Goal: Information Seeking & Learning: Understand process/instructions

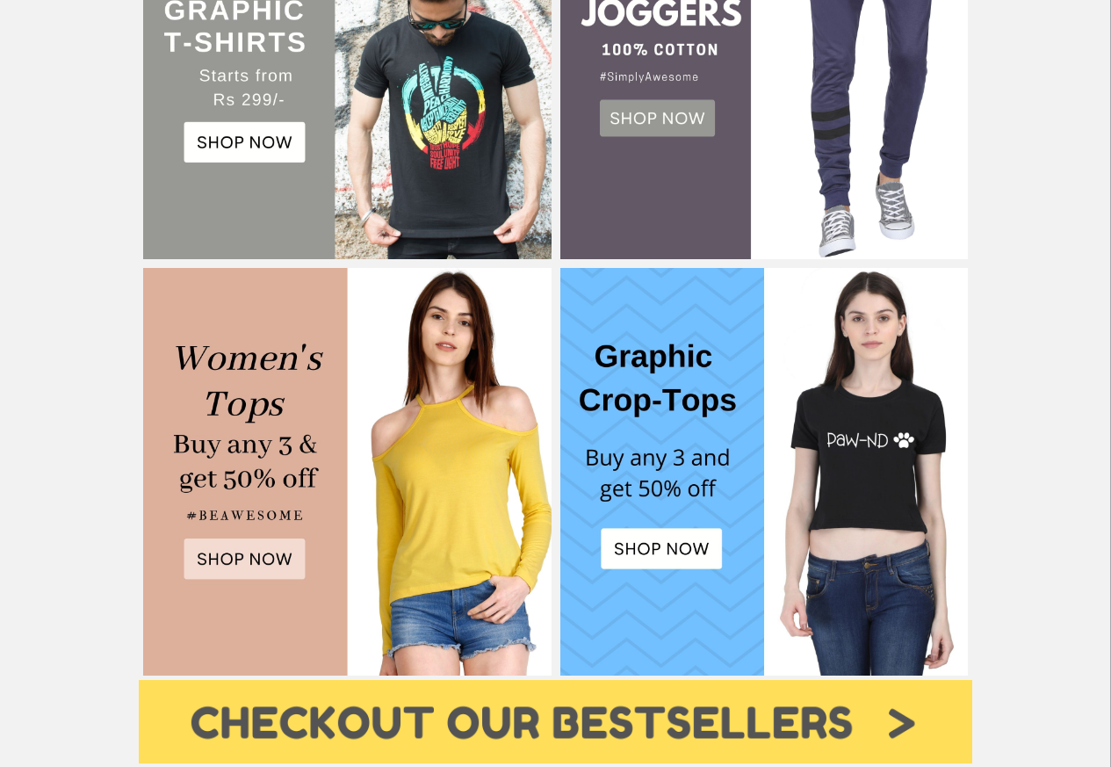
scroll to position [738, 0]
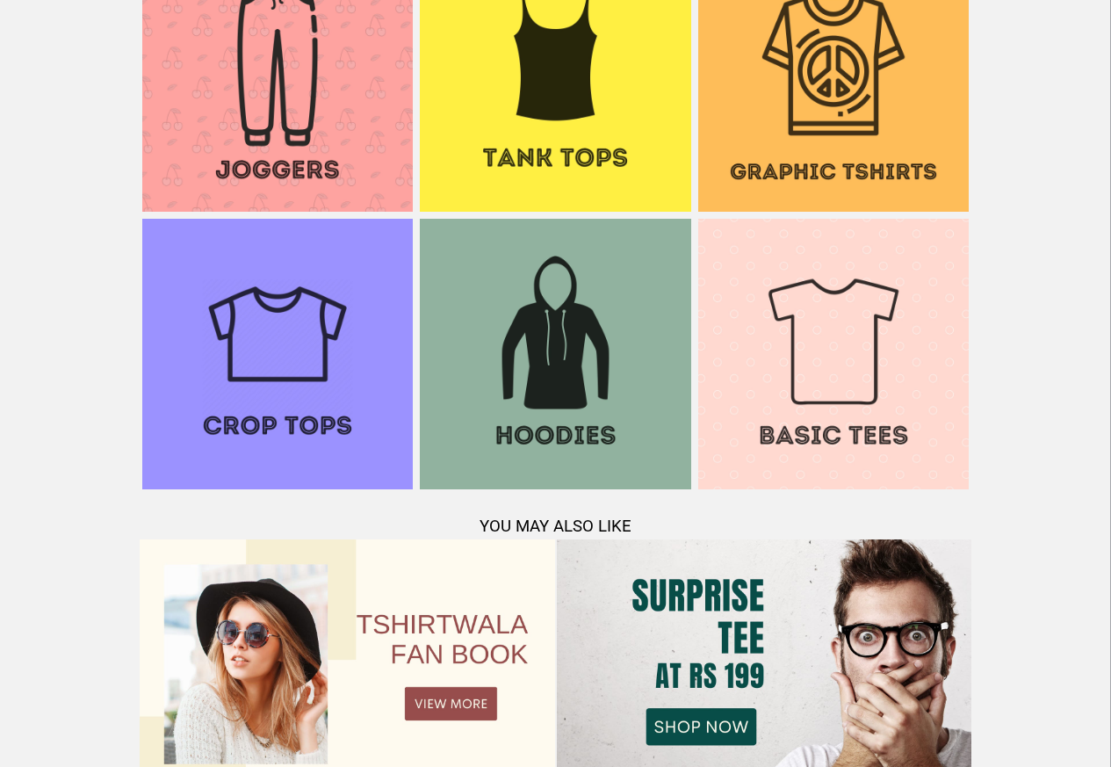
scroll to position [1842, 0]
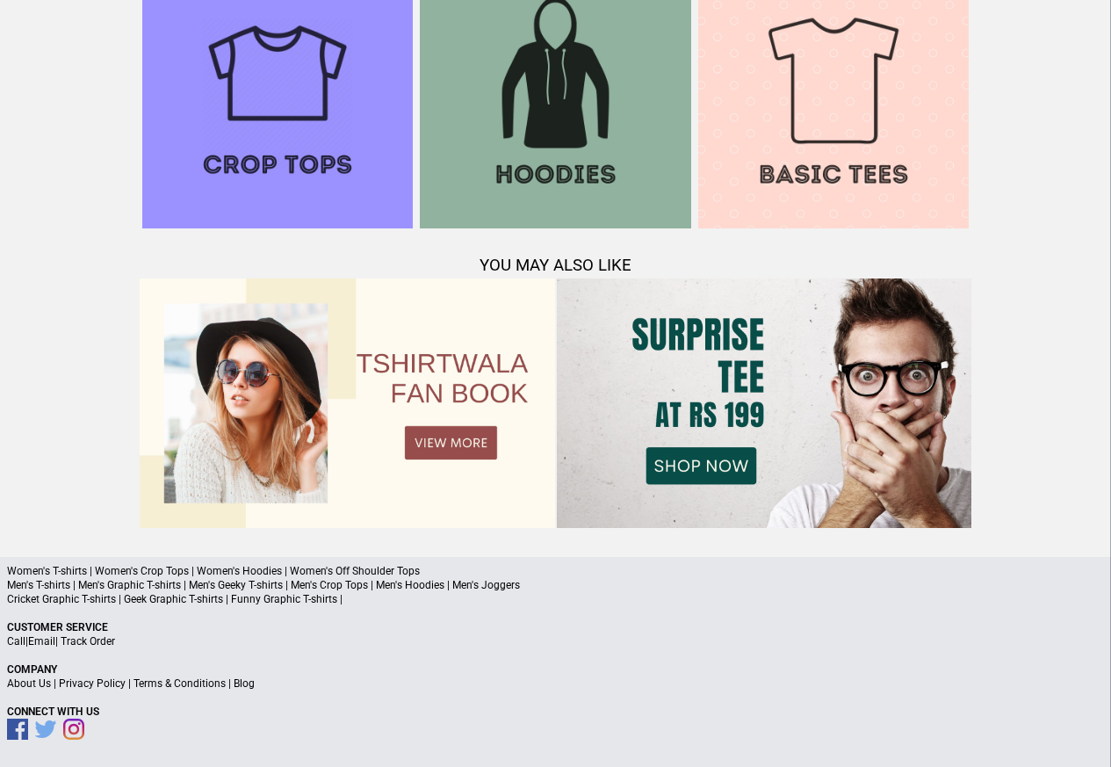
click at [167, 683] on link "Terms & Conditions" at bounding box center [179, 683] width 92 height 12
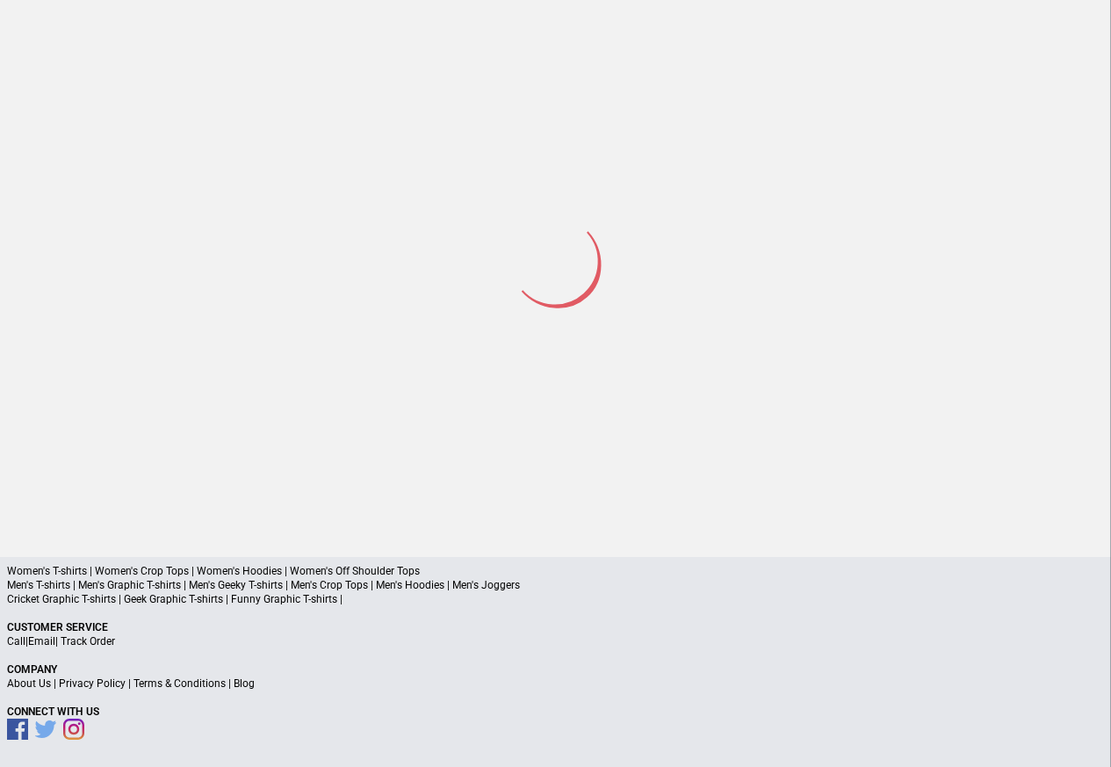
click at [176, 727] on p at bounding box center [555, 728] width 1097 height 21
